Goal: Complete application form

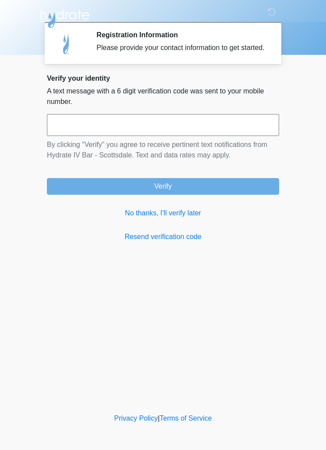
click at [254, 123] on input "text" at bounding box center [163, 125] width 232 height 22
click at [176, 218] on link "No thanks, I'll verify later" at bounding box center [163, 213] width 232 height 11
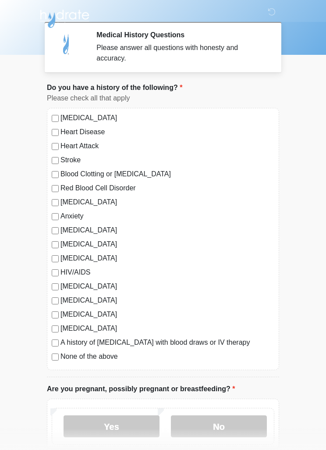
click at [102, 358] on label "None of the above" at bounding box center [168, 356] width 214 height 11
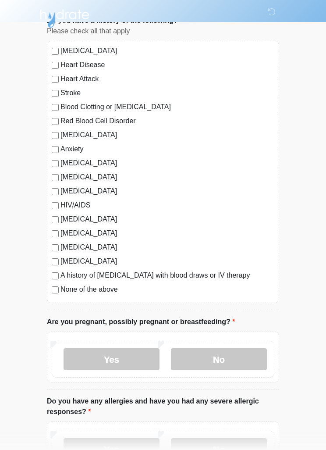
scroll to position [67, 0]
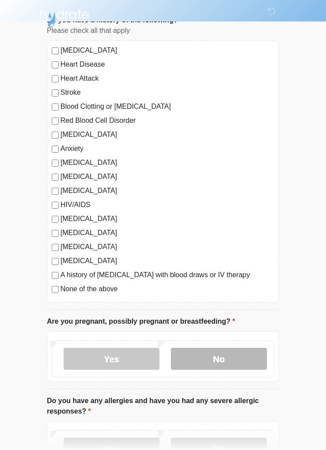
click at [223, 357] on label "No" at bounding box center [219, 359] width 96 height 22
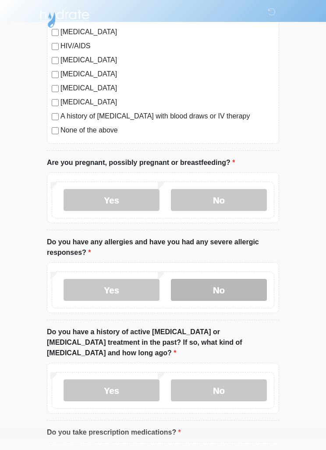
click at [232, 294] on label "No" at bounding box center [219, 290] width 96 height 22
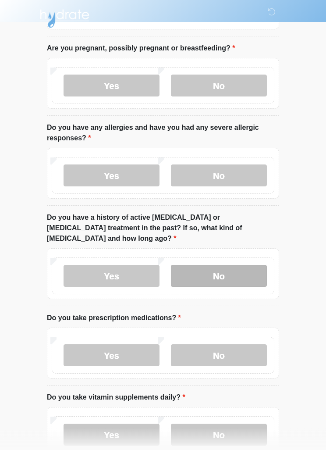
click at [248, 265] on label "No" at bounding box center [219, 276] width 96 height 22
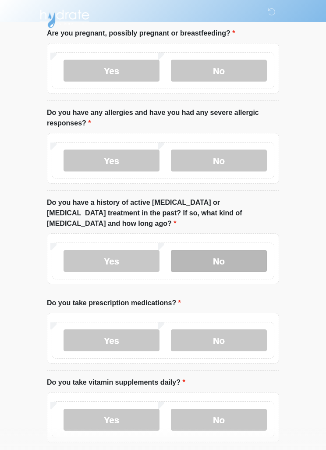
scroll to position [387, 0]
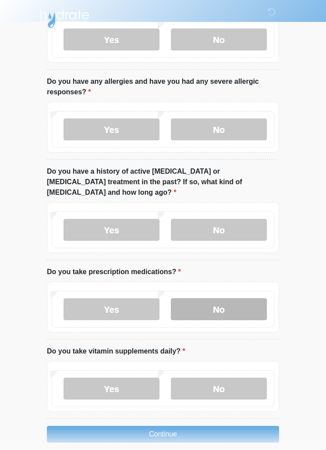
click at [236, 298] on label "No" at bounding box center [219, 309] width 96 height 22
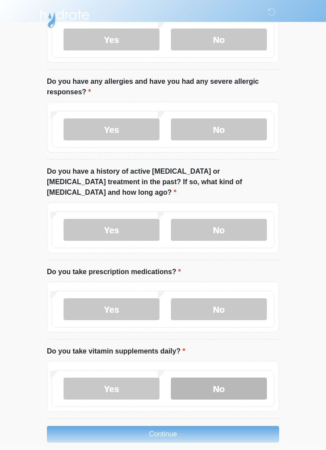
click at [229, 385] on label "No" at bounding box center [219, 389] width 96 height 22
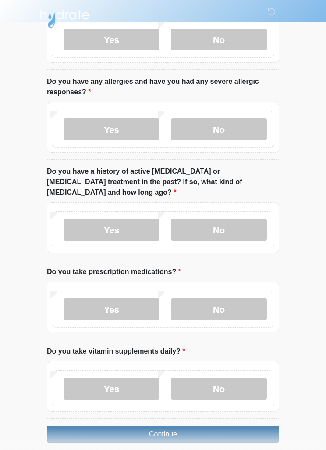
click at [226, 426] on button "Continue" at bounding box center [163, 434] width 232 height 17
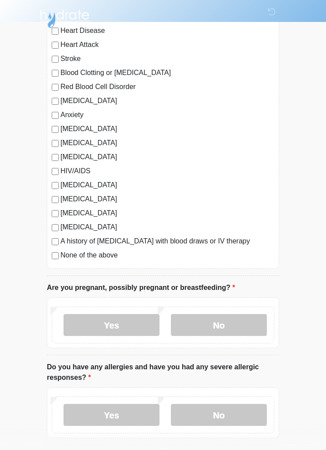
scroll to position [0, 0]
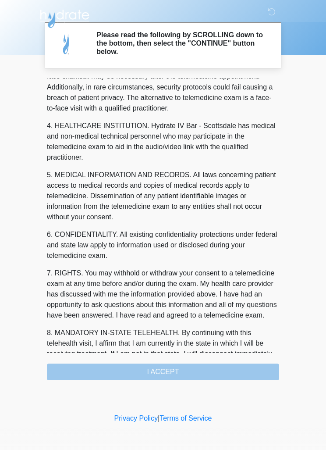
click at [222, 367] on div "1. PURPOSE. The purpose of this form is to obtain your consent for a telemedici…" at bounding box center [163, 230] width 232 height 302
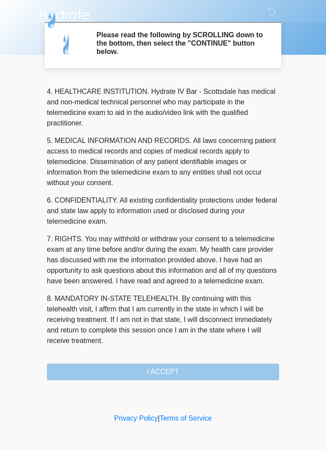
click at [218, 372] on div "1. PURPOSE. The purpose of this form is to obtain your consent for a telemedici…" at bounding box center [163, 230] width 232 height 302
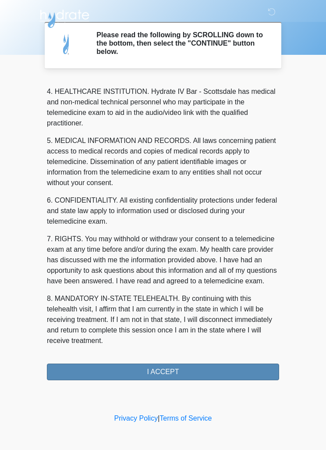
click at [222, 372] on button "I ACCEPT" at bounding box center [163, 372] width 232 height 17
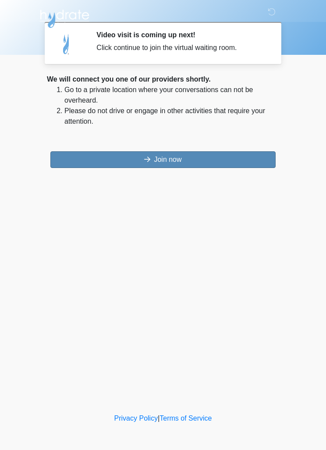
click at [105, 166] on button "Join now" at bounding box center [162, 159] width 225 height 17
